Goal: Task Accomplishment & Management: Manage account settings

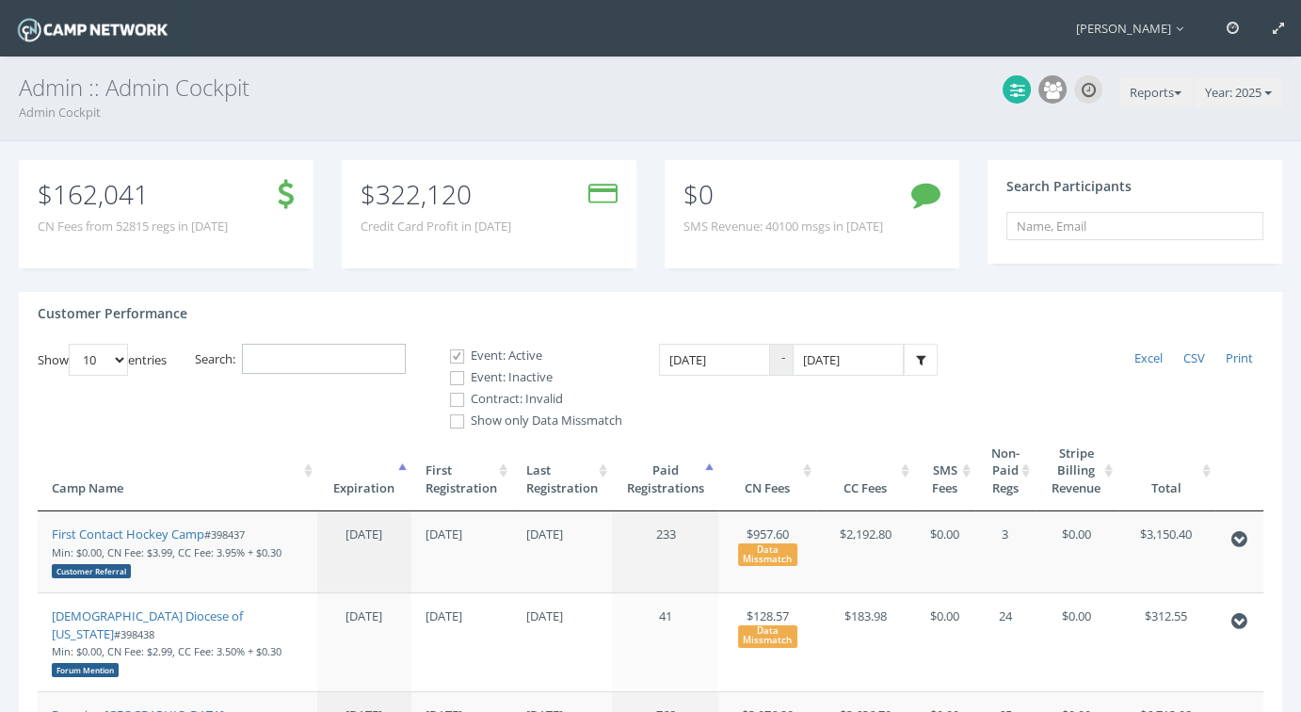
click at [286, 360] on input "Search:" at bounding box center [324, 359] width 164 height 31
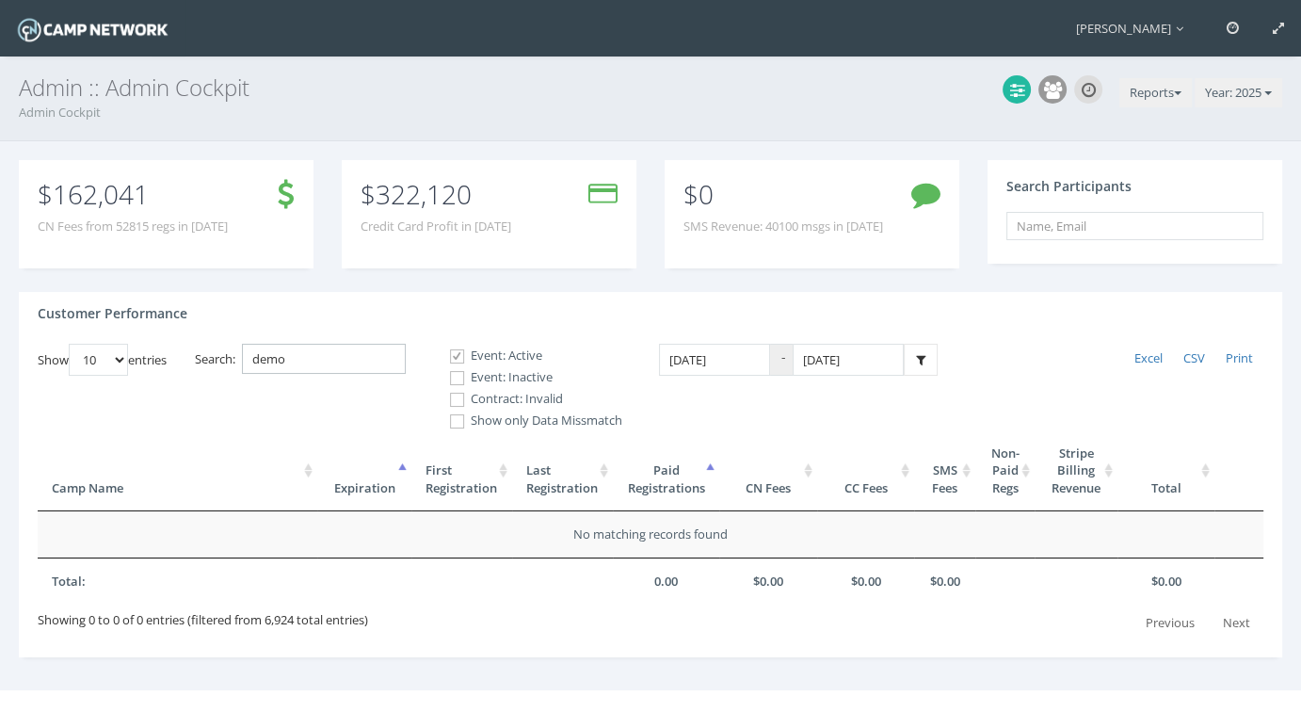
type input "demo"
click at [499, 396] on label "Contract: Invalid" at bounding box center [528, 399] width 188 height 19
click at [456, 396] on input "Contract: Invalid" at bounding box center [447, 400] width 18 height 18
checkbox input "true"
click at [493, 377] on label "Event: Inactive" at bounding box center [528, 377] width 188 height 19
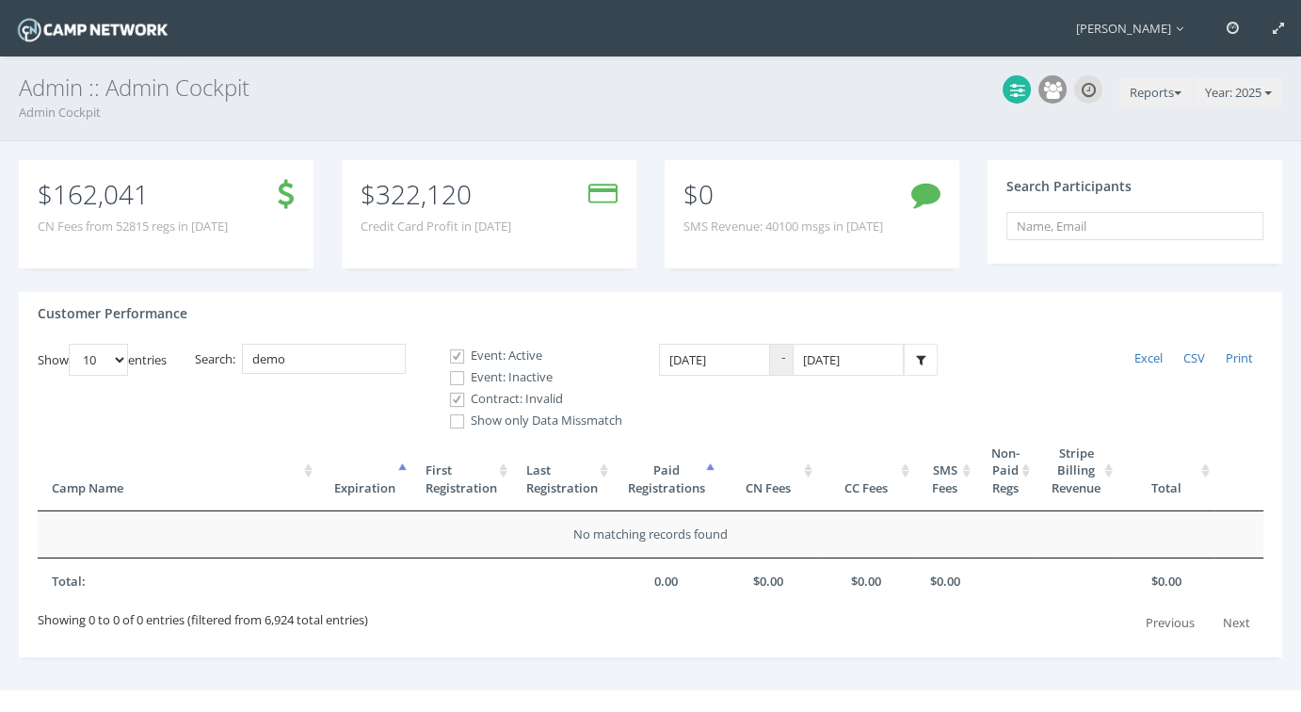
click at [456, 377] on input "Event: Inactive" at bounding box center [447, 378] width 18 height 18
checkbox input "true"
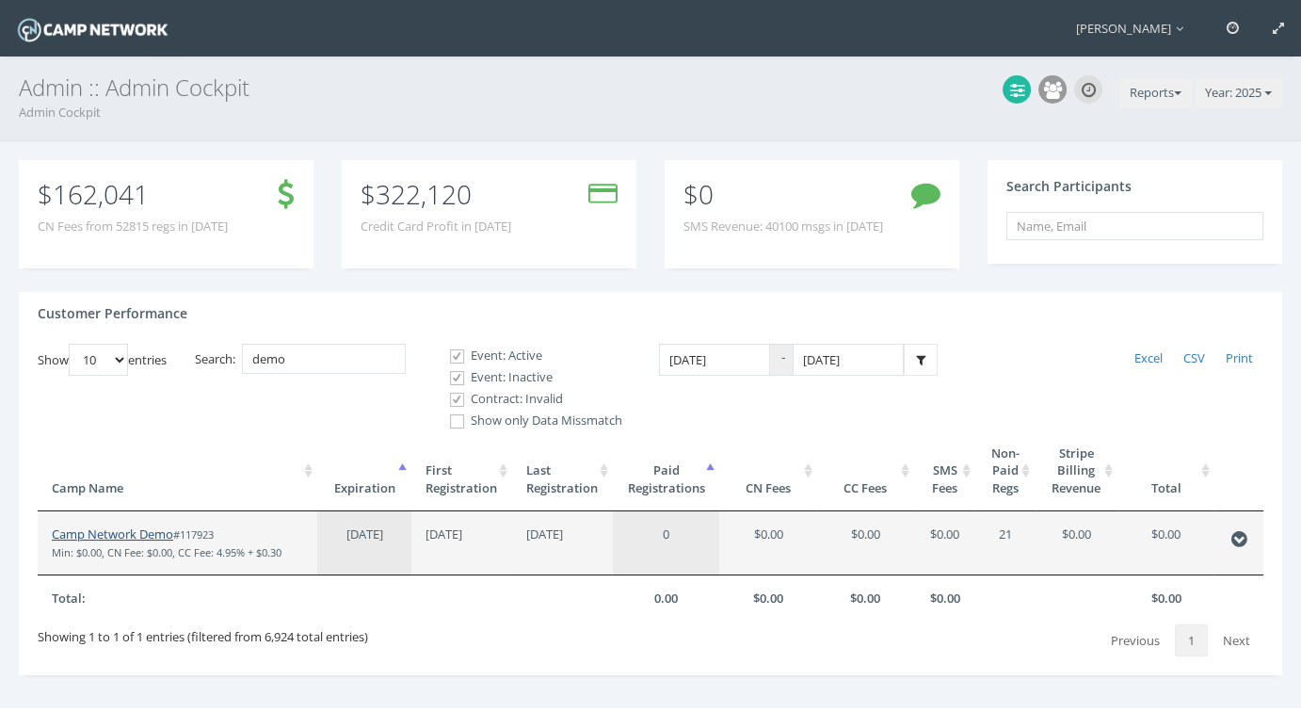
click at [137, 529] on link "Camp Network Demo" at bounding box center [112, 533] width 121 height 17
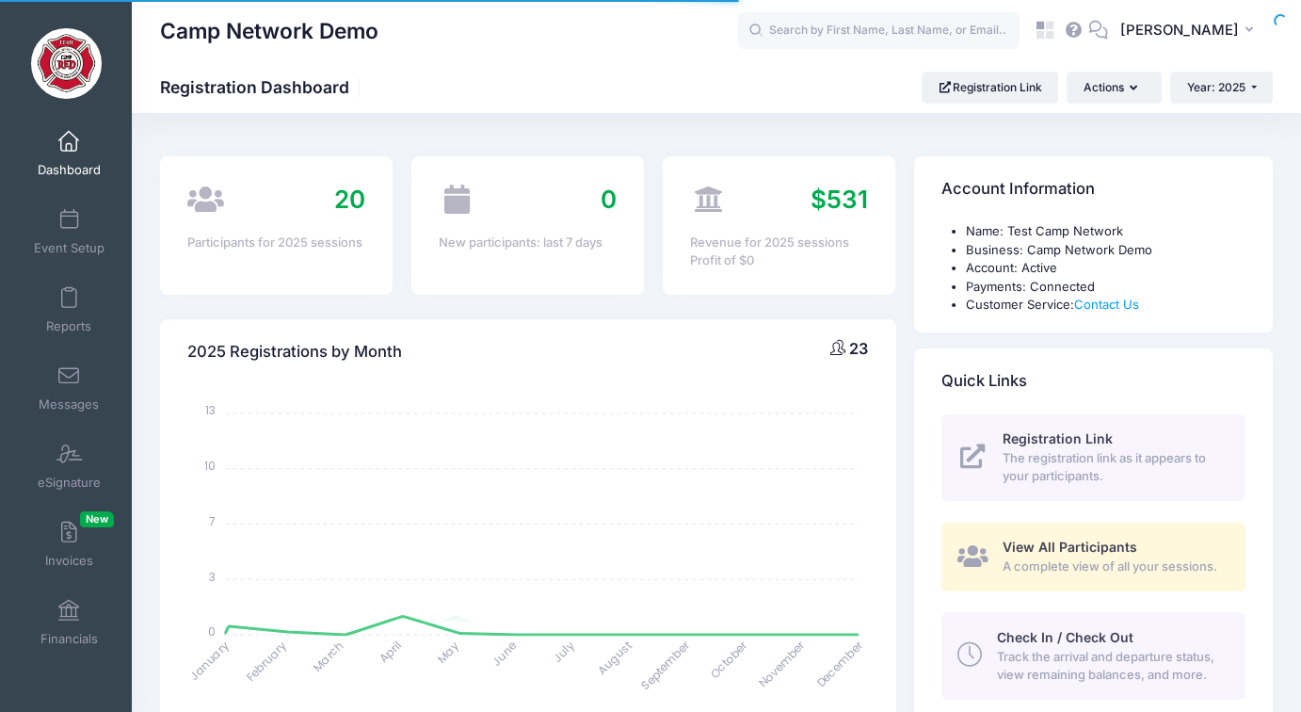
select select
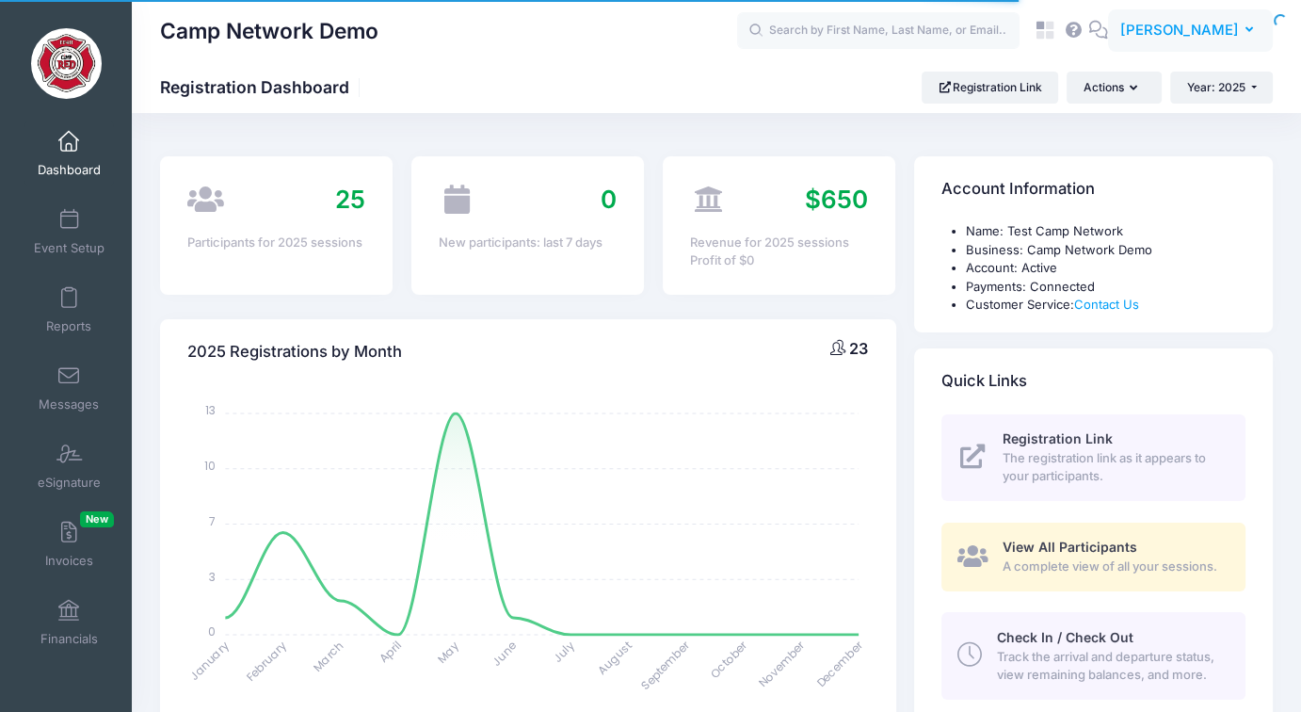
click at [1147, 39] on button "GJ Gabriel Jenik" at bounding box center [1190, 30] width 165 height 43
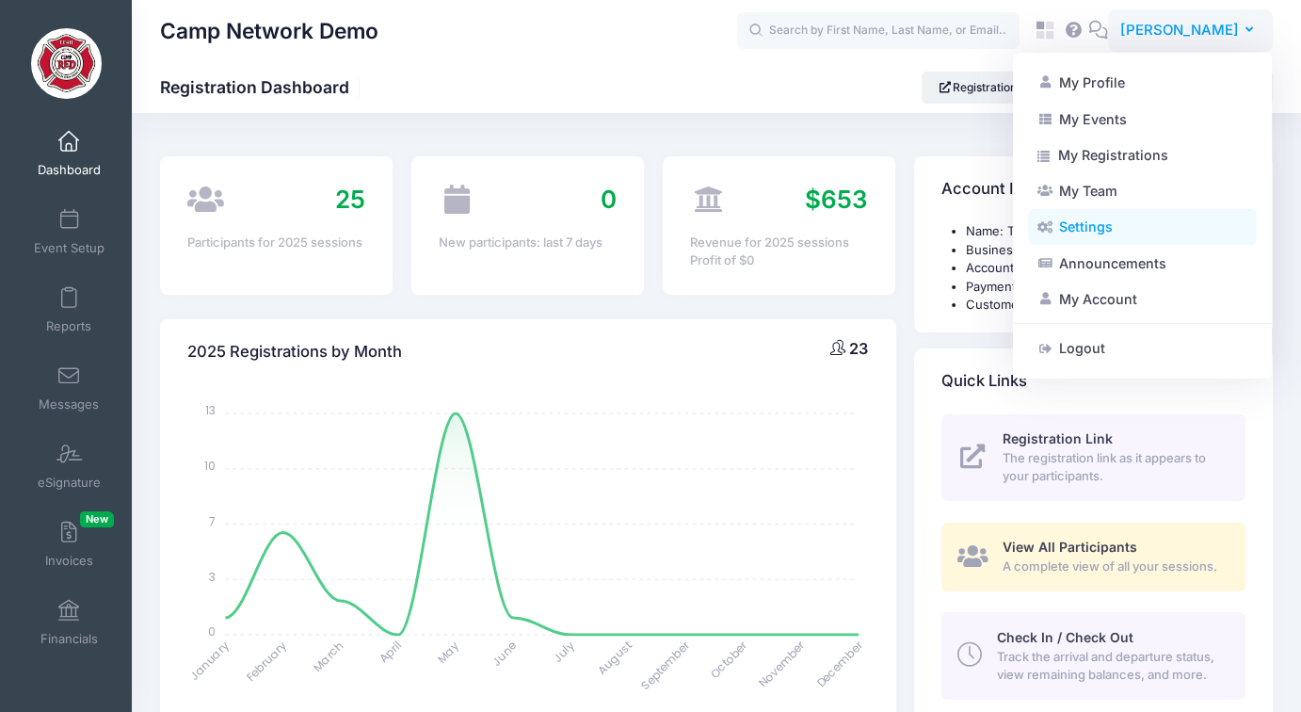
click at [1086, 232] on link "Settings" at bounding box center [1142, 227] width 229 height 36
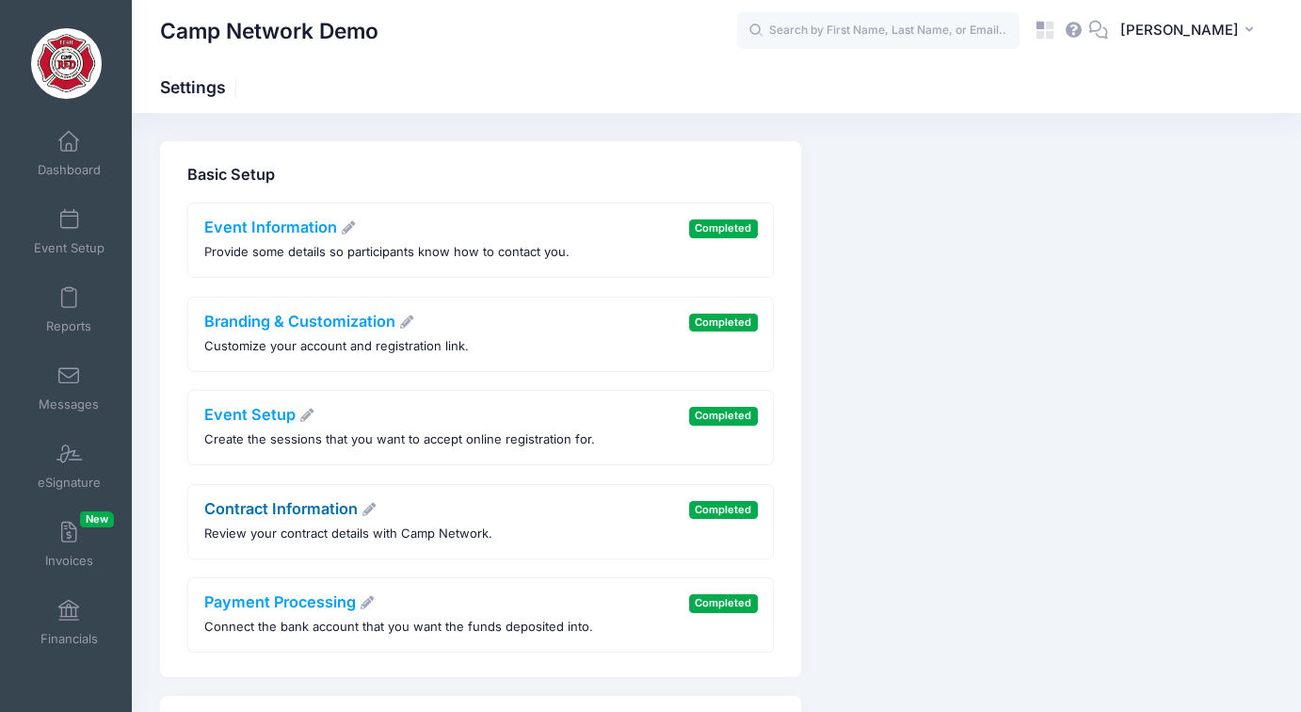
click at [255, 504] on link "Contract Information" at bounding box center [290, 508] width 173 height 19
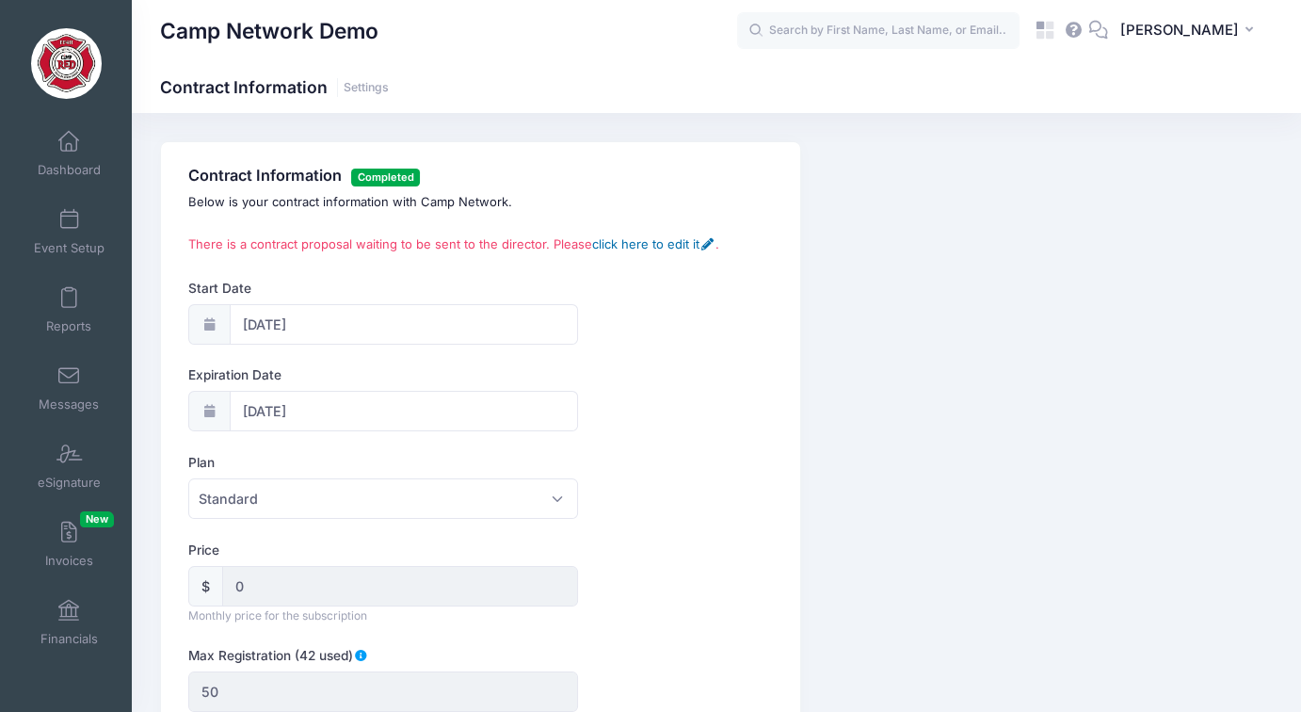
click at [677, 248] on link "click here to edit it" at bounding box center [653, 243] width 122 height 15
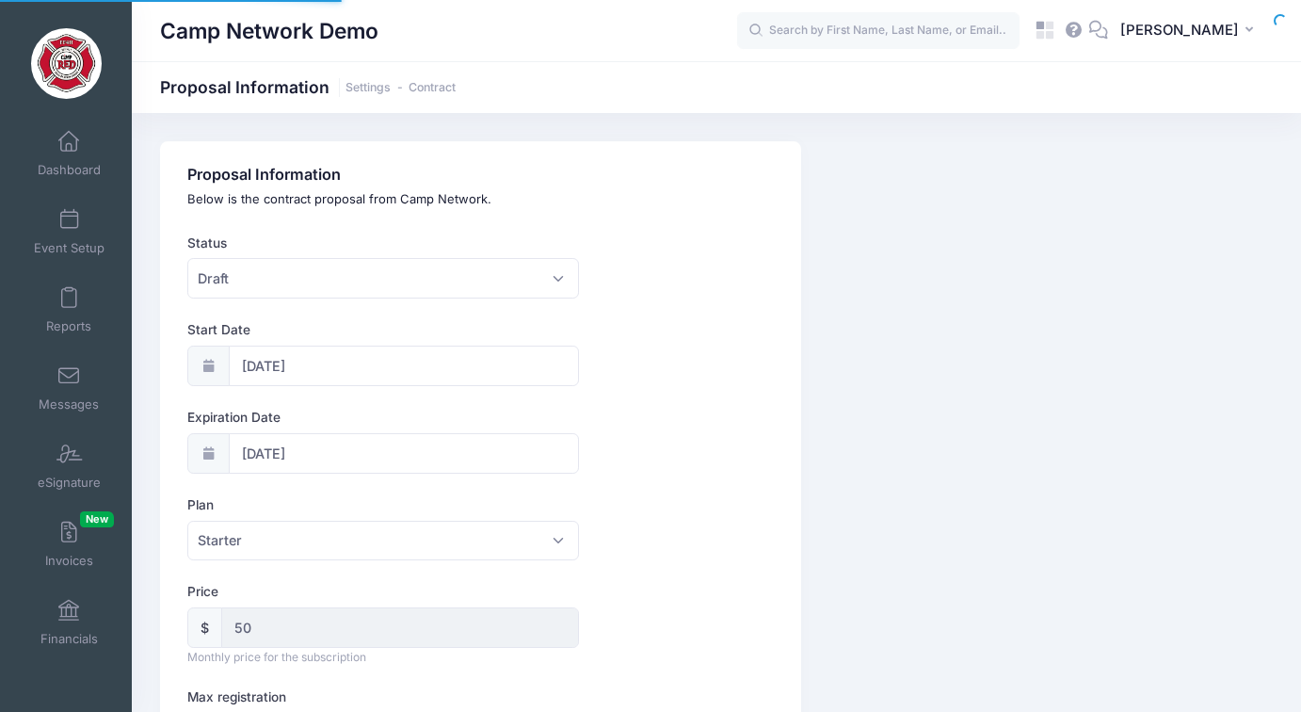
select select "0"
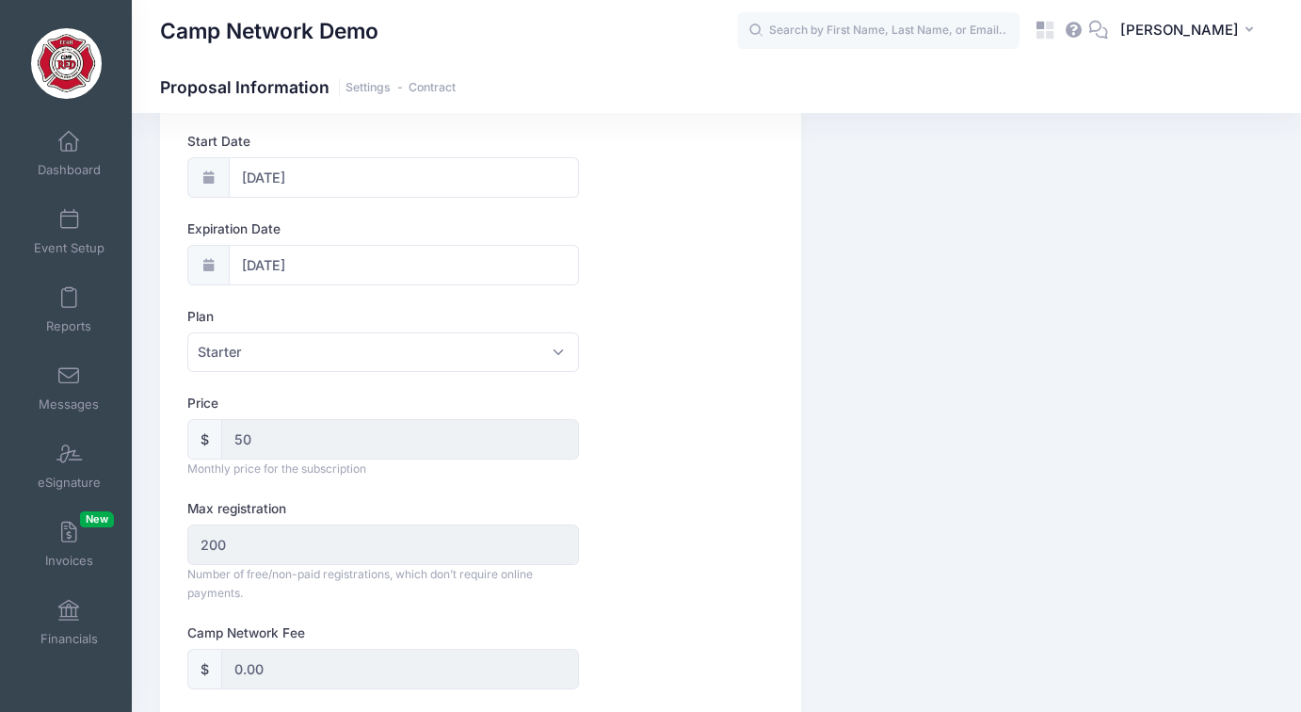
scroll to position [283, 0]
